Goal: Transaction & Acquisition: Obtain resource

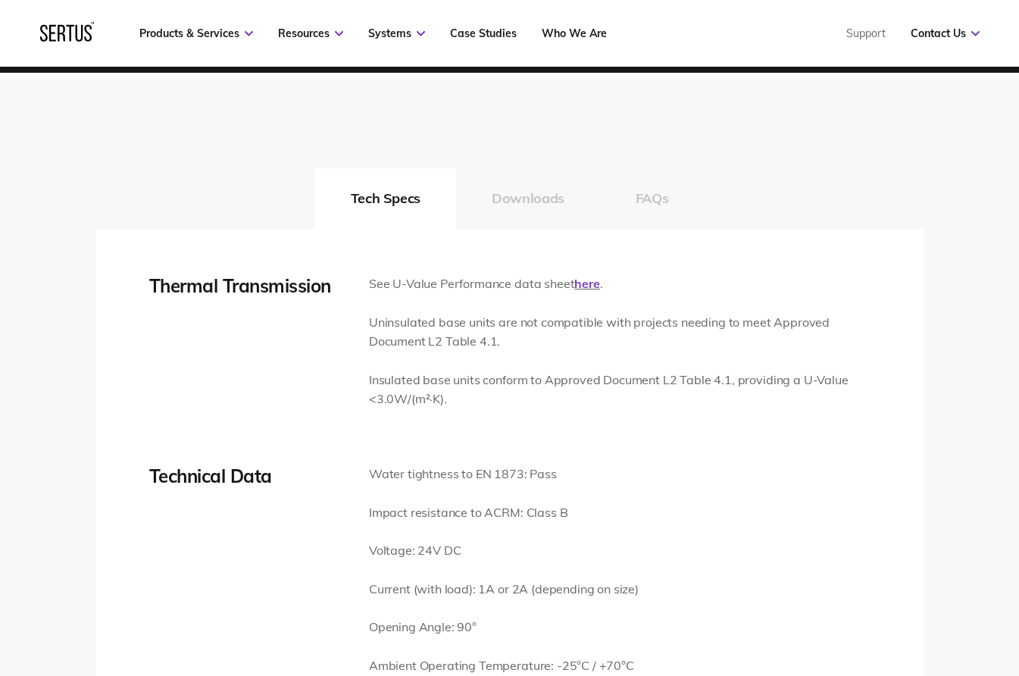
scroll to position [2175, 0]
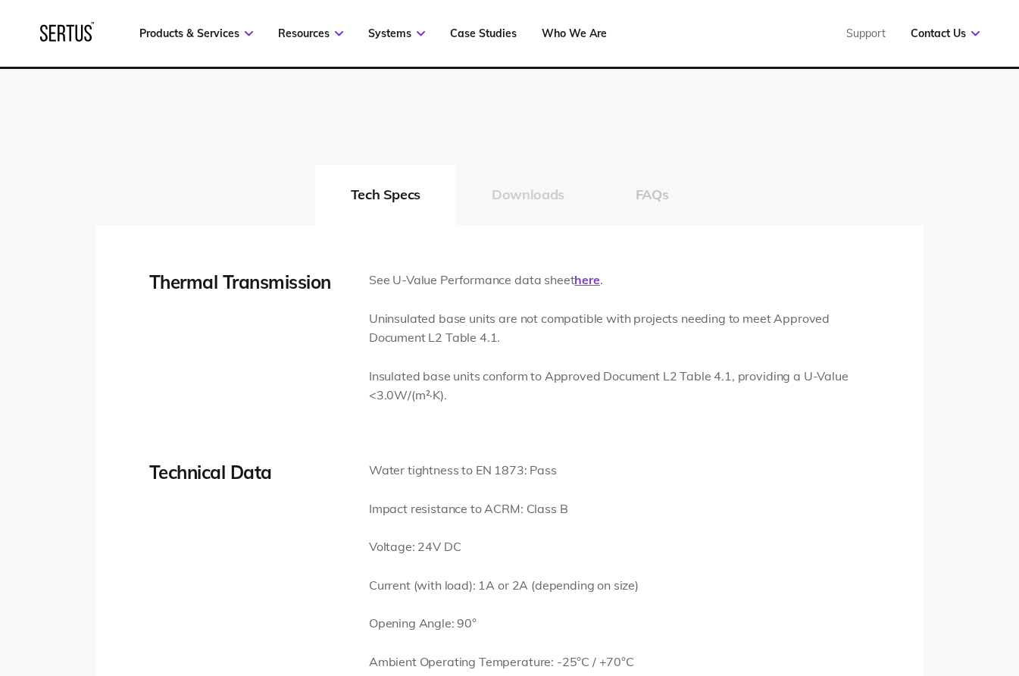
click at [536, 194] on button "Downloads" at bounding box center [528, 194] width 144 height 61
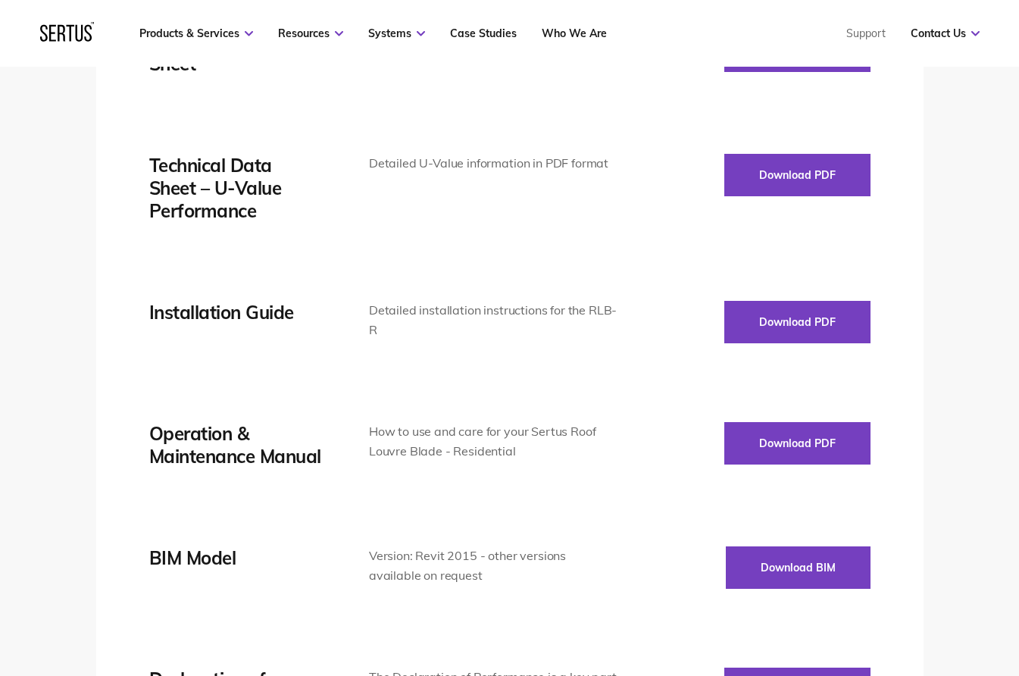
scroll to position [2402, 0]
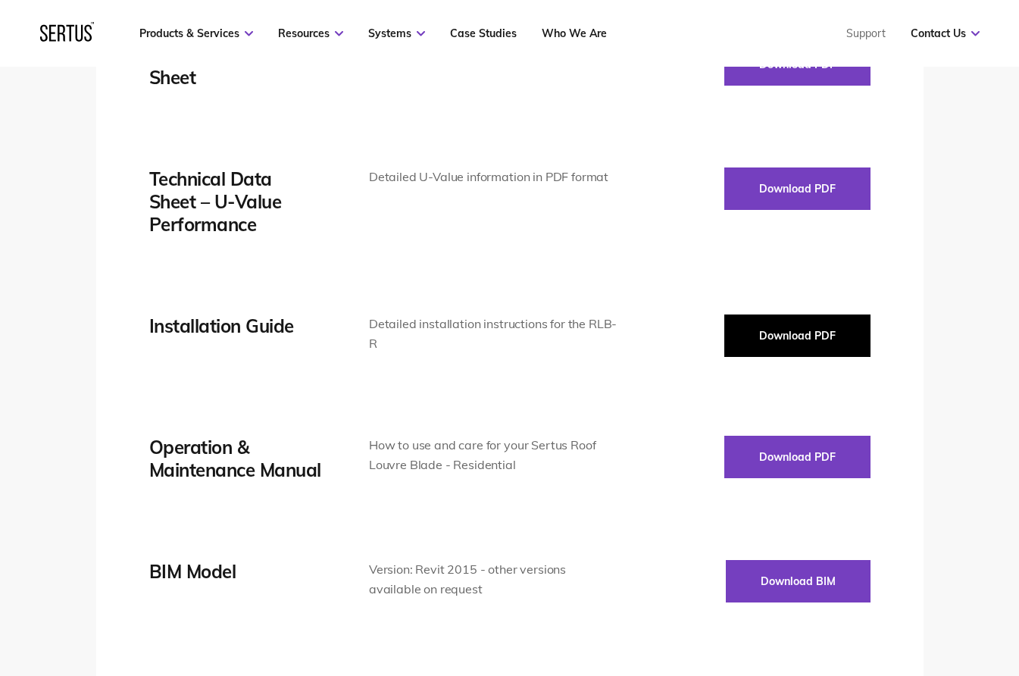
click at [714, 321] on button "Download PDF" at bounding box center [797, 335] width 146 height 42
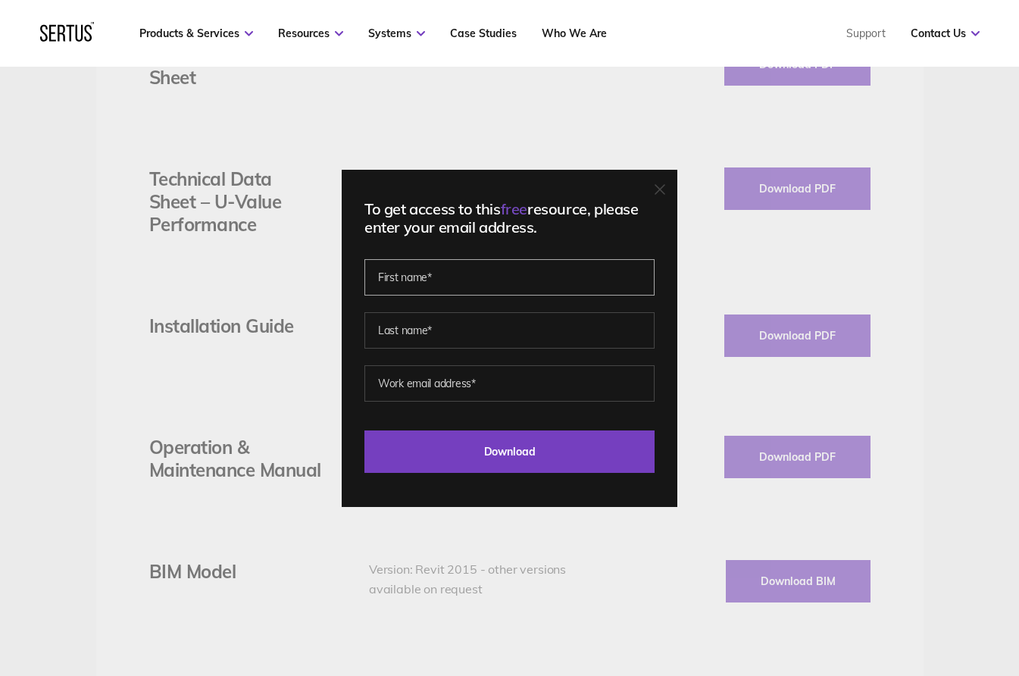
click at [439, 285] on input "text" at bounding box center [509, 277] width 290 height 36
type input "[PERSON_NAME]"
click at [452, 336] on input "text" at bounding box center [509, 330] width 290 height 36
type input "[PERSON_NAME]"
click at [465, 386] on input "email" at bounding box center [509, 383] width 290 height 36
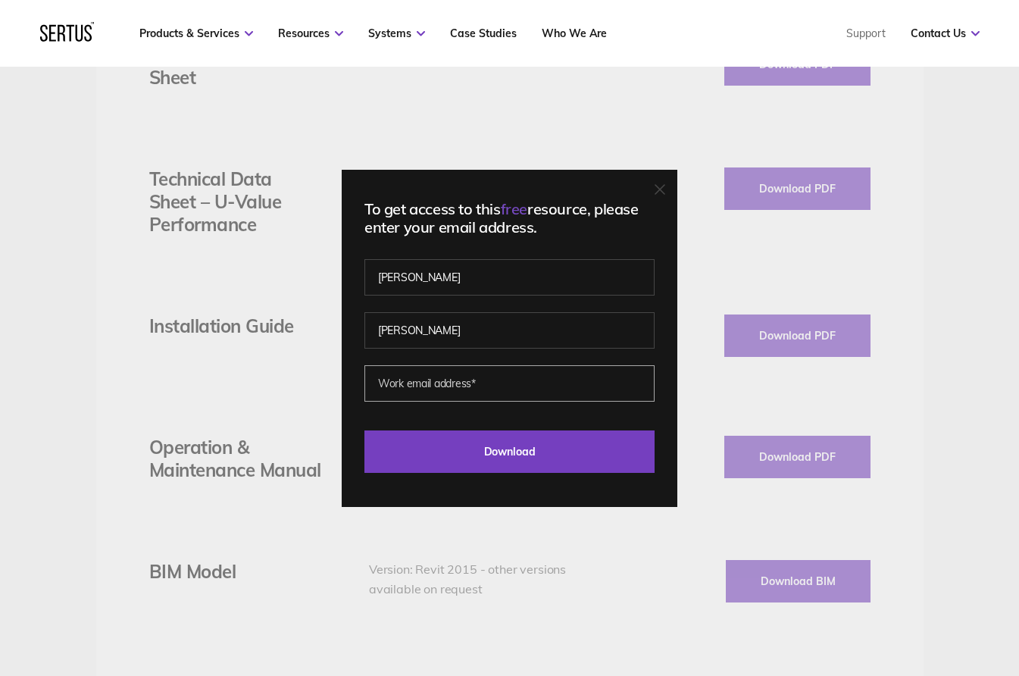
drag, startPoint x: 492, startPoint y: 383, endPoint x: 361, endPoint y: 386, distance: 130.3
click at [359, 386] on div "To get access to this free resource, please enter your email address. [PERSON_N…" at bounding box center [510, 338] width 336 height 337
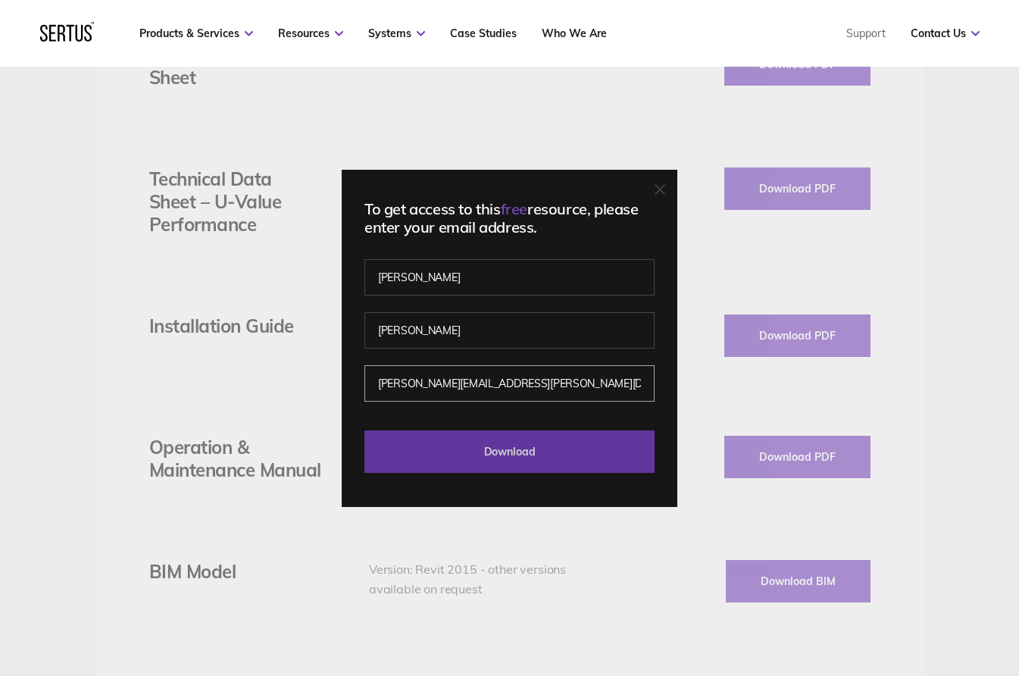
type input "[PERSON_NAME][EMAIL_ADDRESS][PERSON_NAME][DOMAIN_NAME]"
click at [564, 449] on input "Download" at bounding box center [509, 451] width 290 height 42
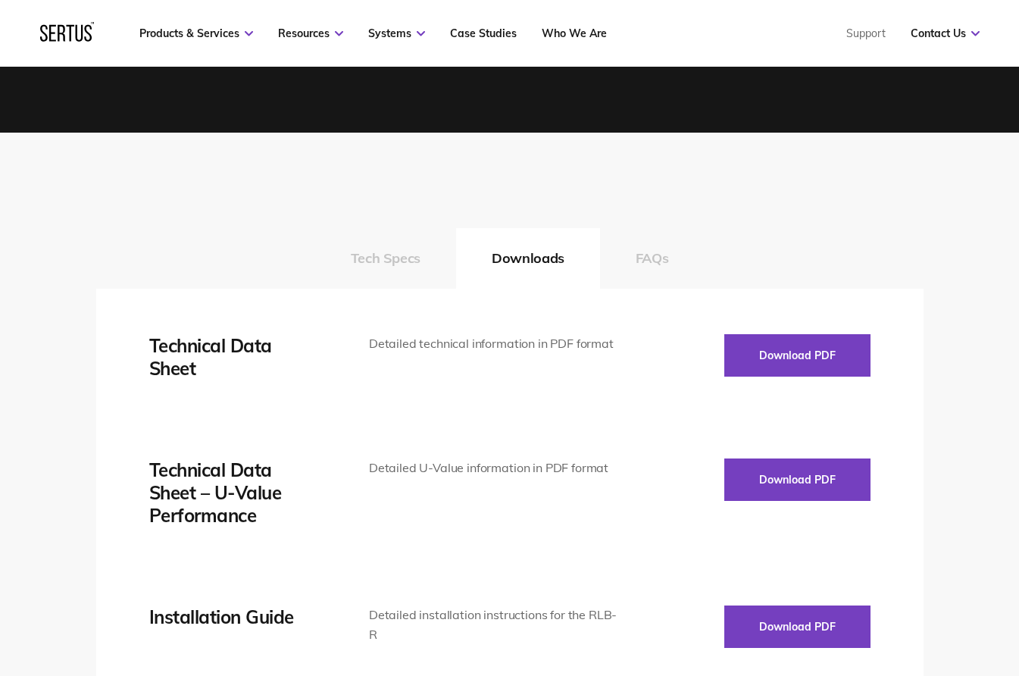
scroll to position [2251, 0]
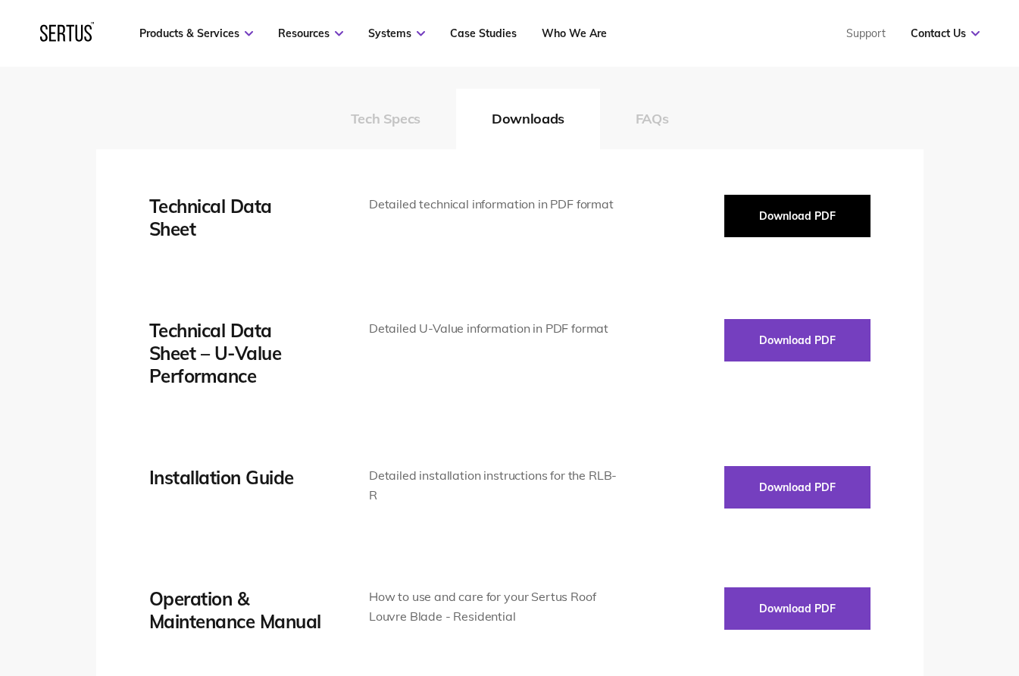
click at [714, 212] on button "Download PDF" at bounding box center [797, 216] width 146 height 42
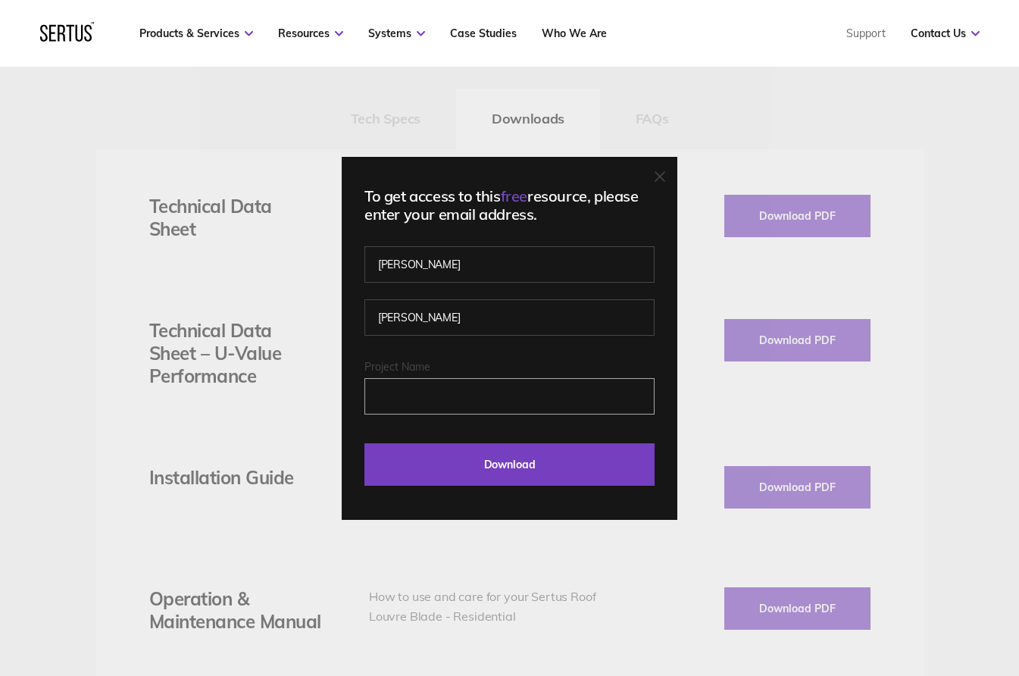
click at [434, 398] on input "Project Name" at bounding box center [509, 396] width 290 height 36
type input "Regus"
click at [364, 443] on input "Download" at bounding box center [509, 464] width 290 height 42
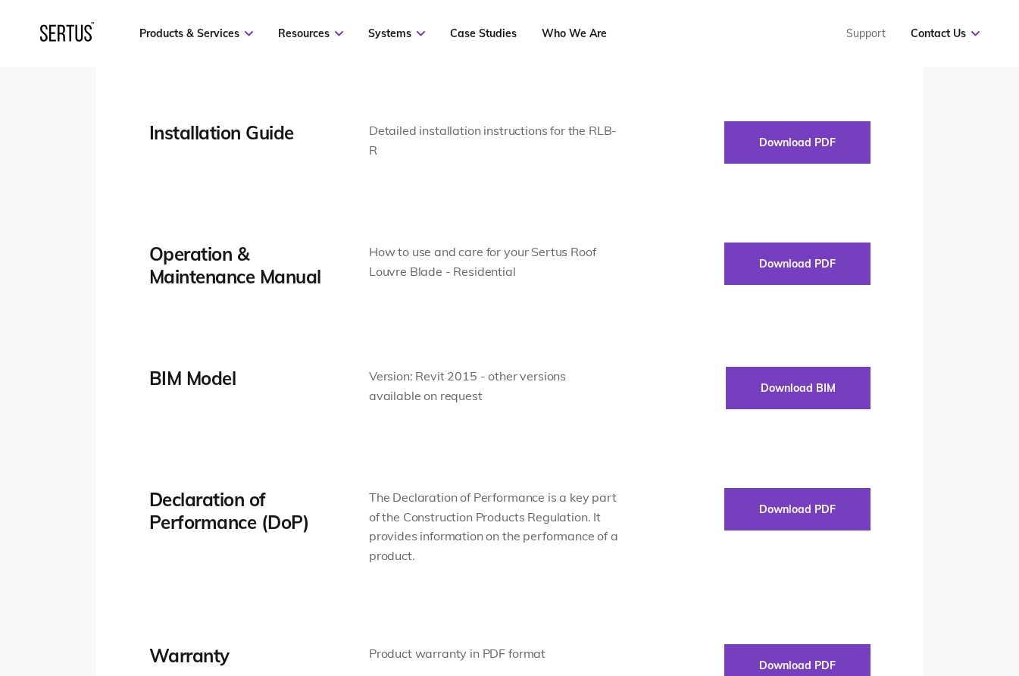
scroll to position [2630, 0]
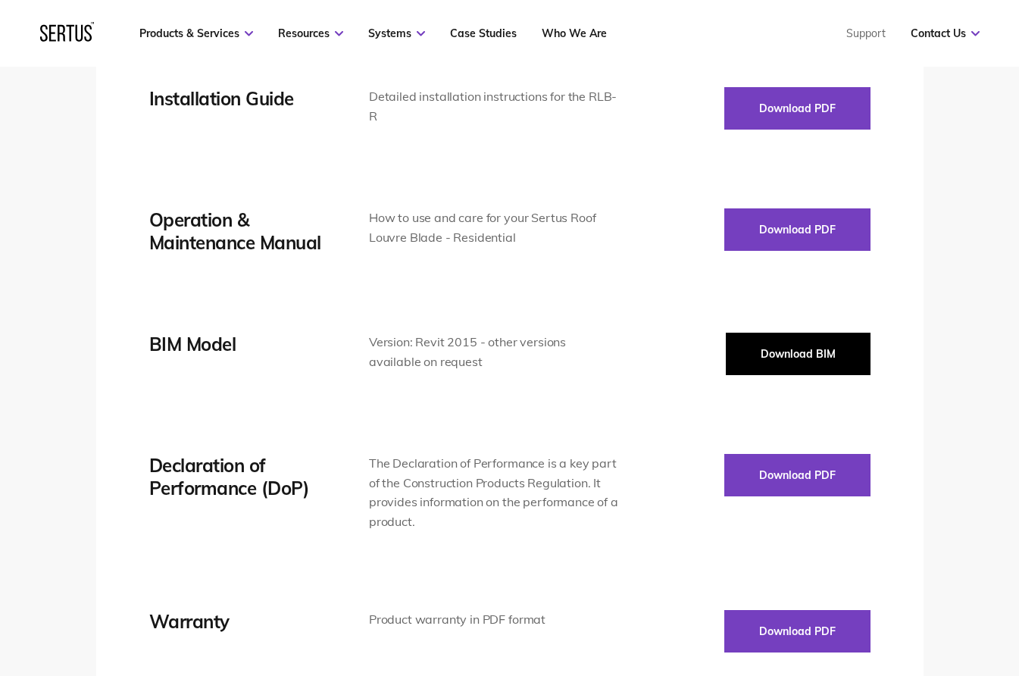
click at [714, 342] on button "Download BIM" at bounding box center [798, 354] width 145 height 42
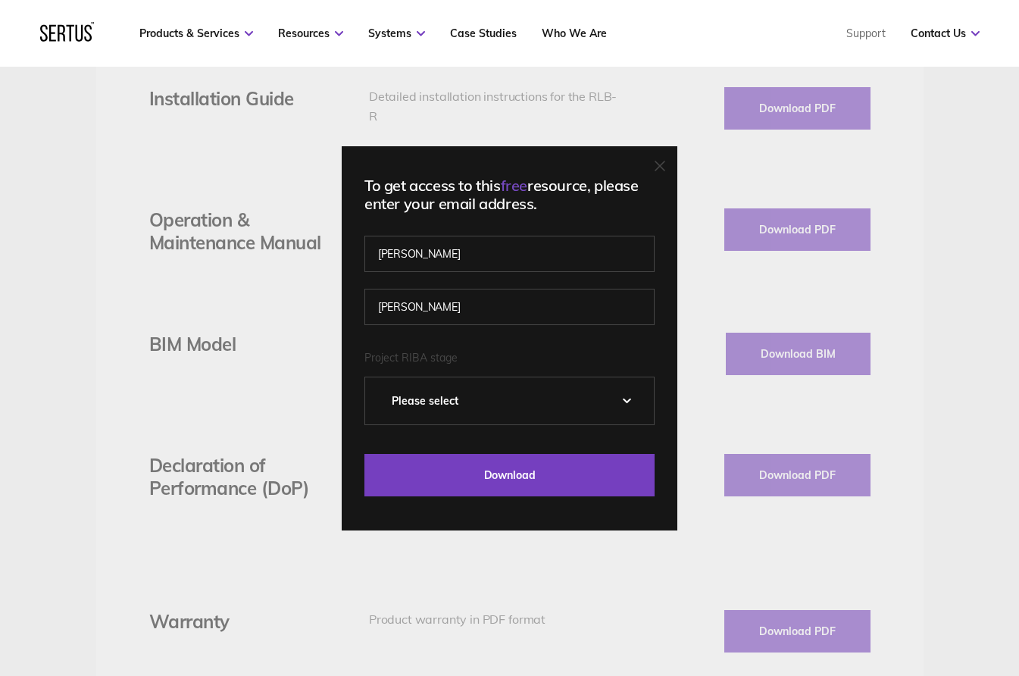
click at [516, 398] on select "Please Select 0 – Strategic Definition 1 - Preparation & Brief 2 - Concept Desi…" at bounding box center [509, 400] width 289 height 47
select select "5 - Construction"
click at [370, 377] on select "Please Select 0 – Strategic Definition 1 - Preparation & Brief 2 - Concept Desi…" at bounding box center [509, 400] width 289 height 47
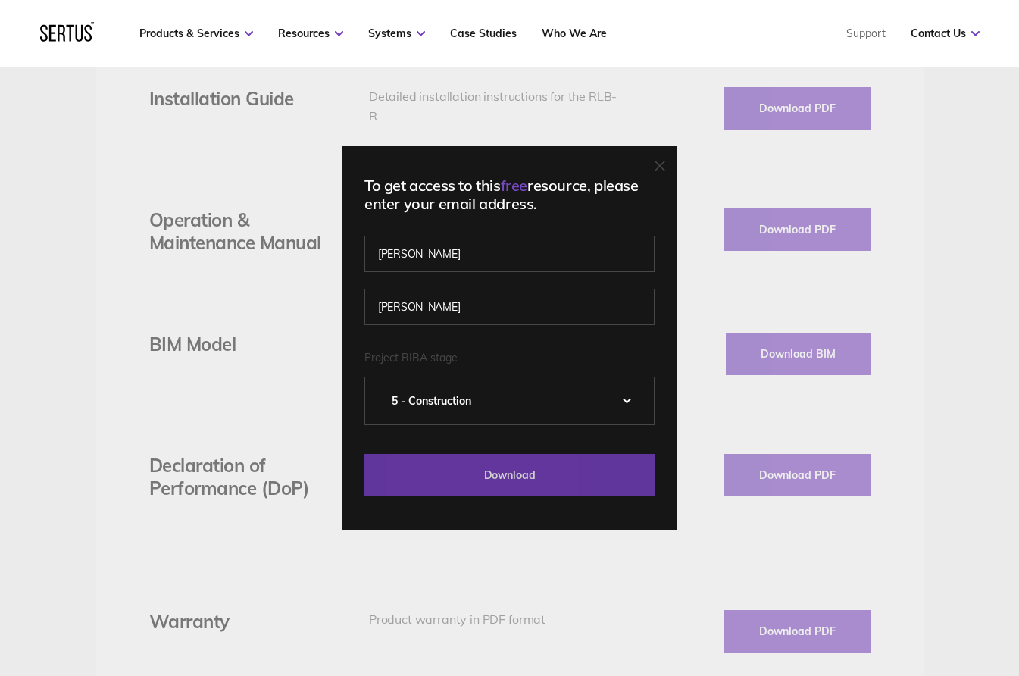
click at [527, 478] on input "Download" at bounding box center [509, 475] width 290 height 42
